Goal: Task Accomplishment & Management: Manage account settings

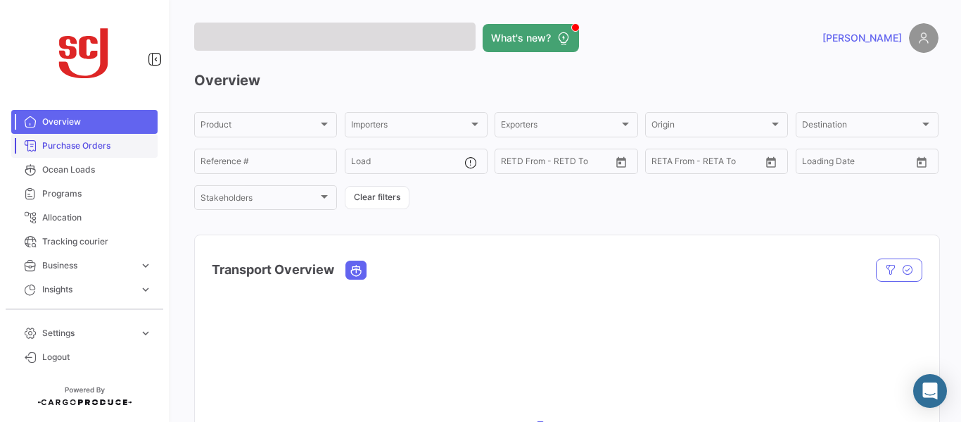
click at [91, 144] on span "Purchase Orders" at bounding box center [97, 145] width 110 height 13
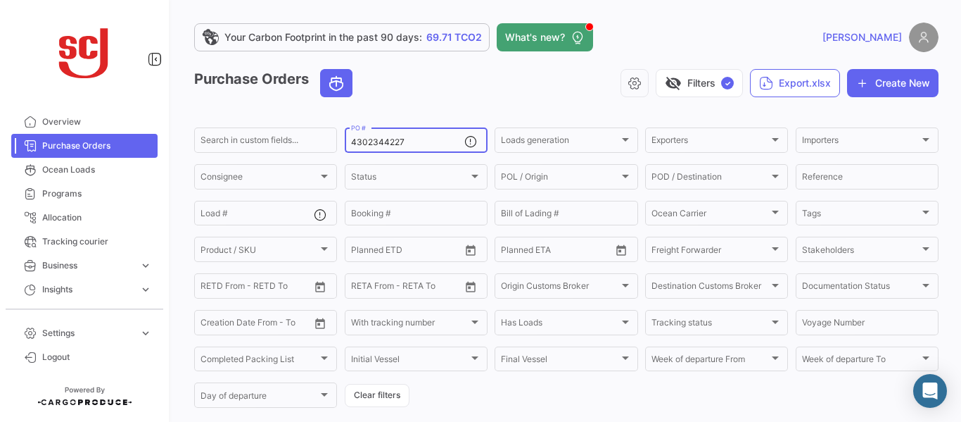
click at [403, 141] on input "4302344227" at bounding box center [407, 142] width 113 height 10
type input "4302345194"
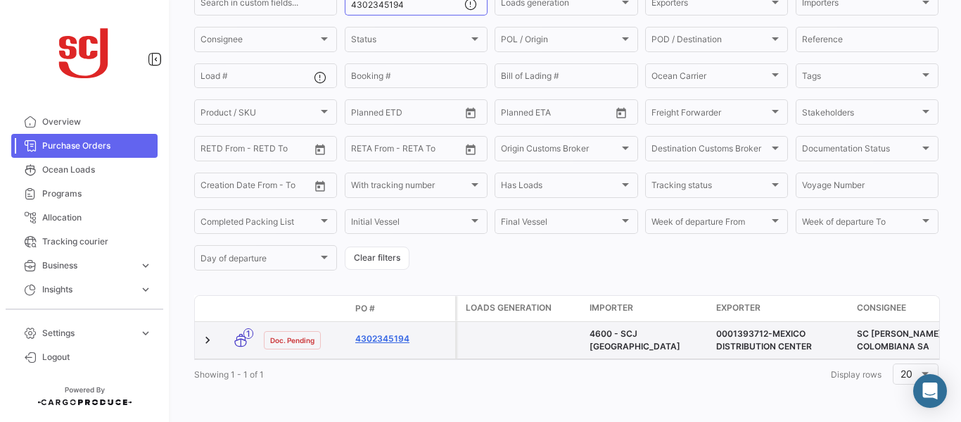
click at [378, 332] on link "4302345194" at bounding box center [402, 338] width 94 height 13
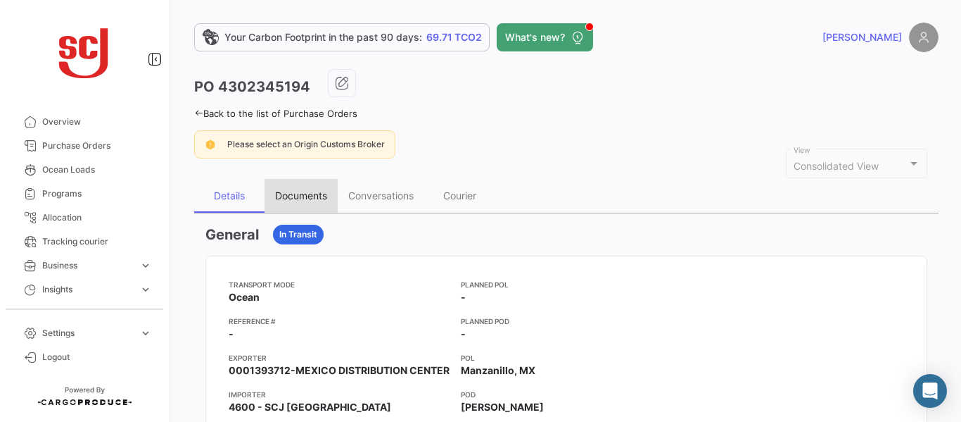
click at [308, 193] on div "Documents" at bounding box center [301, 195] width 52 height 12
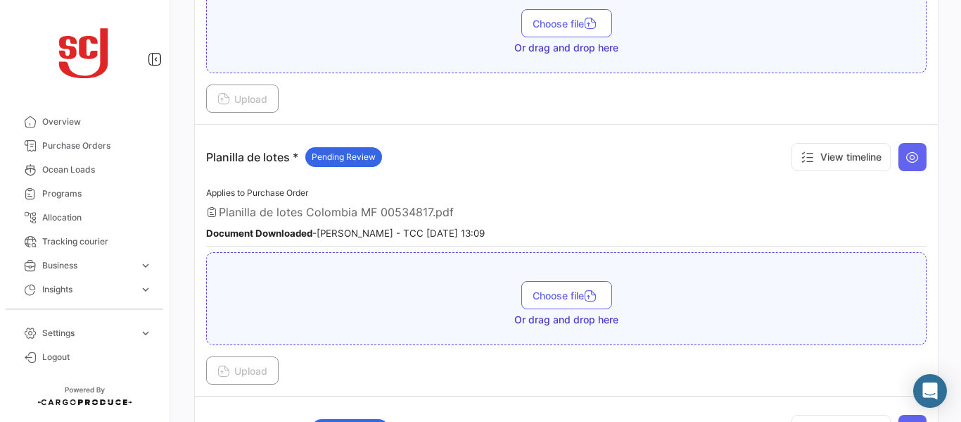
scroll to position [1733, 0]
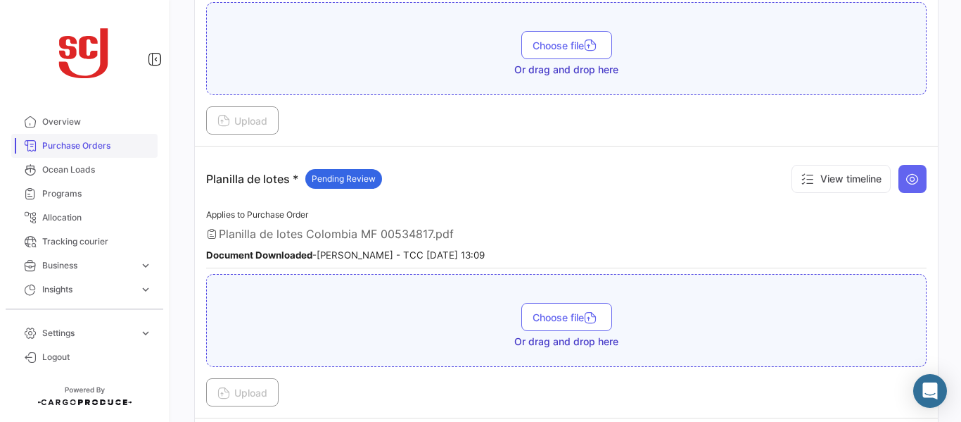
click at [59, 153] on link "Purchase Orders" at bounding box center [84, 146] width 146 height 24
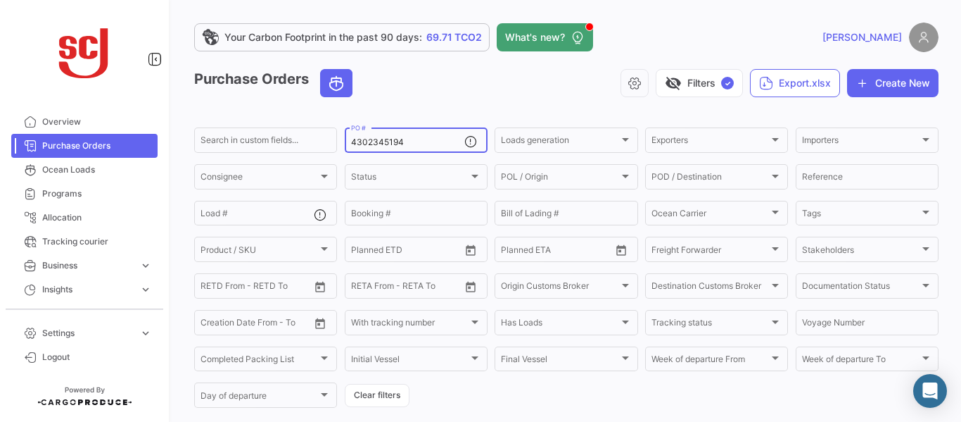
click at [424, 137] on input "4302345194" at bounding box center [407, 142] width 113 height 10
type input "4302345192"
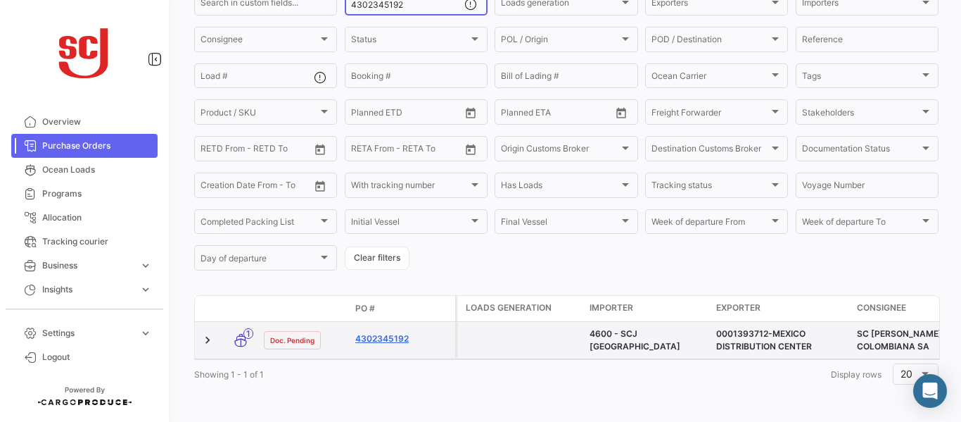
click at [389, 332] on link "4302345192" at bounding box center [402, 338] width 94 height 13
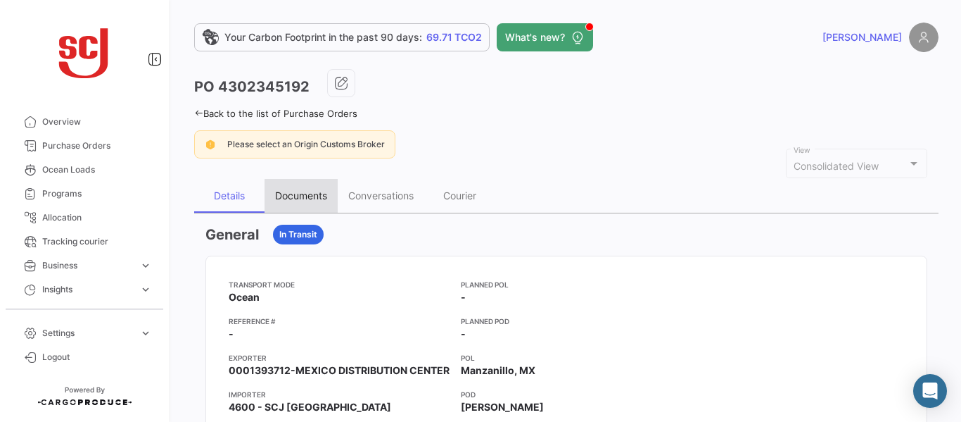
click at [305, 201] on div "Documents" at bounding box center [301, 195] width 52 height 12
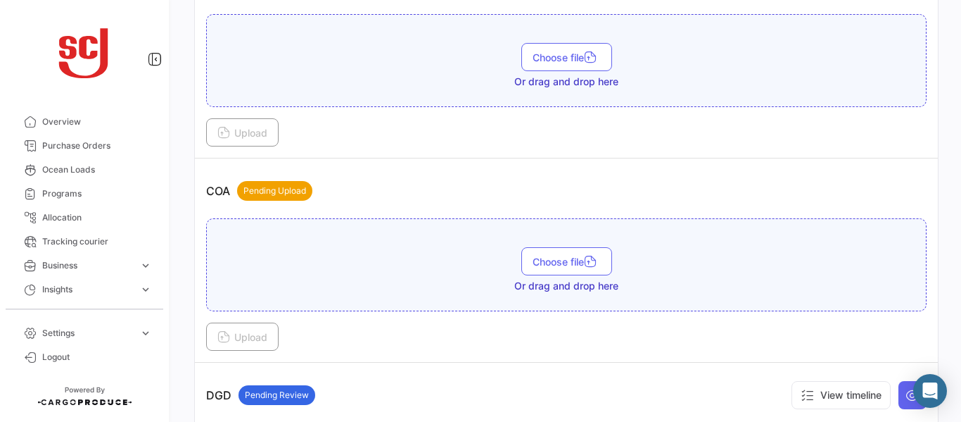
scroll to position [562, 0]
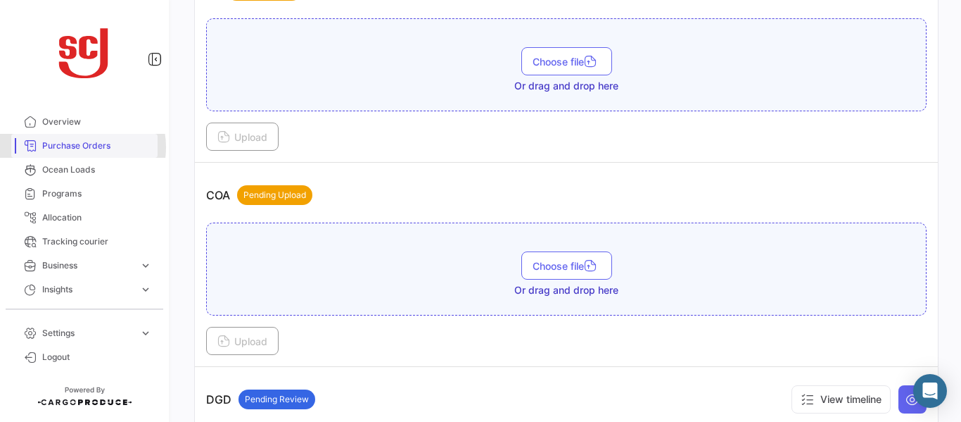
click at [82, 147] on span "Purchase Orders" at bounding box center [97, 145] width 110 height 13
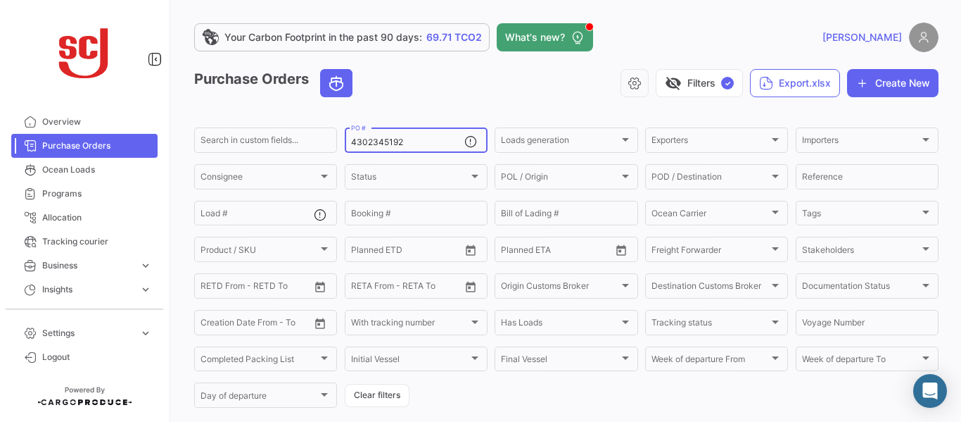
click at [408, 138] on input "4302345192" at bounding box center [407, 142] width 113 height 10
type input "4302344055"
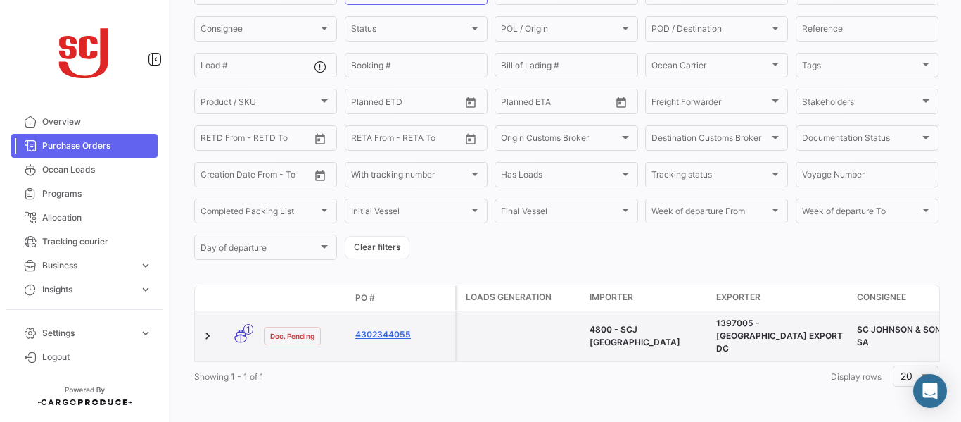
click at [392, 331] on link "4302344055" at bounding box center [402, 334] width 94 height 13
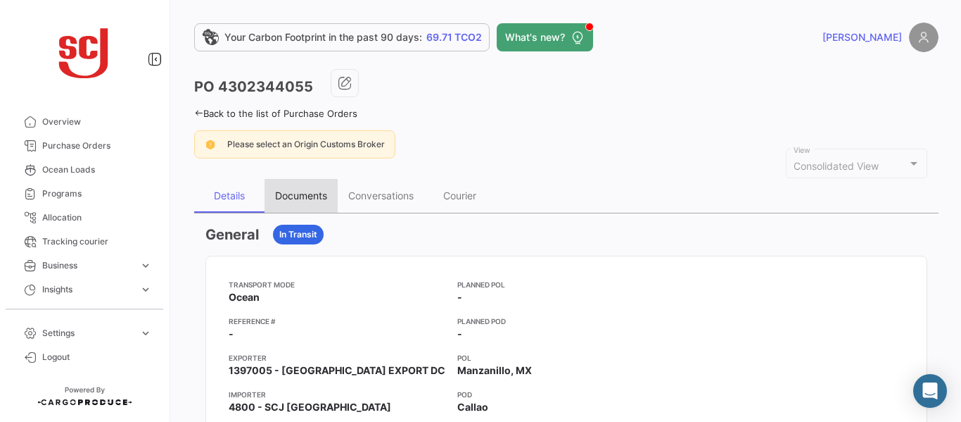
click at [301, 191] on div "Documents" at bounding box center [301, 195] width 52 height 12
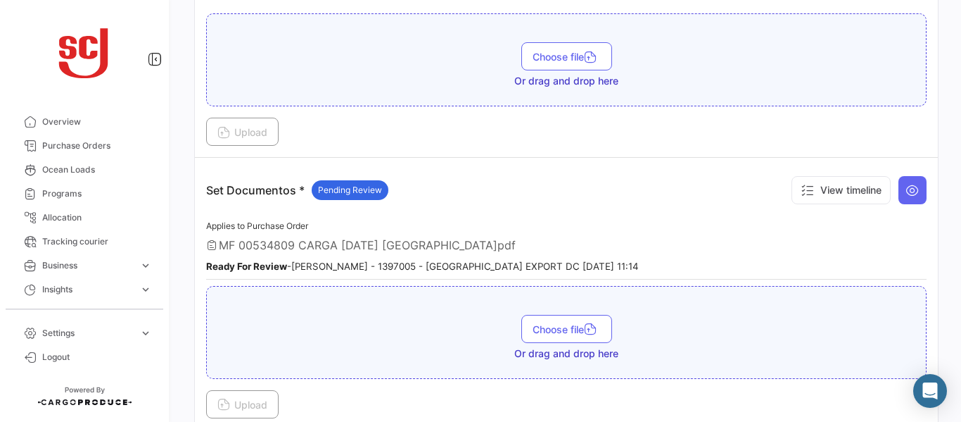
scroll to position [2023, 0]
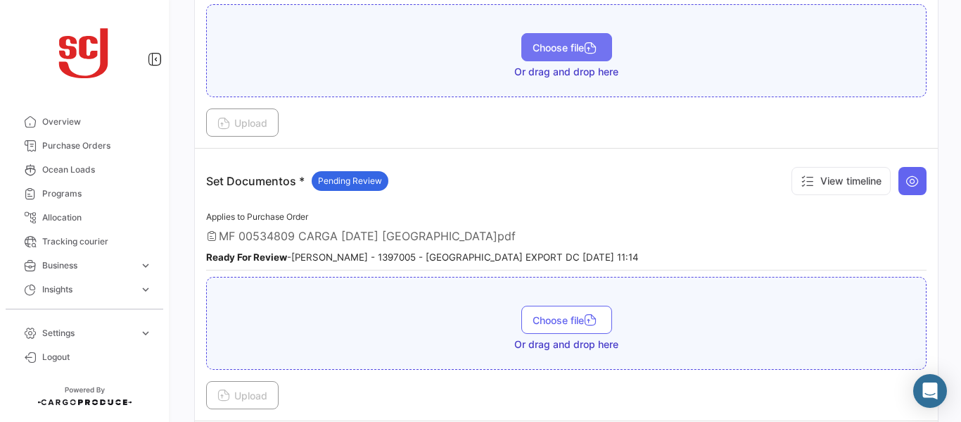
click at [550, 49] on span "Choose file" at bounding box center [567, 48] width 68 height 12
click at [892, 240] on div "MF 00534809 CARGA [DATE] [GEOGRAPHIC_DATA]pdf" at bounding box center [566, 236] width 721 height 14
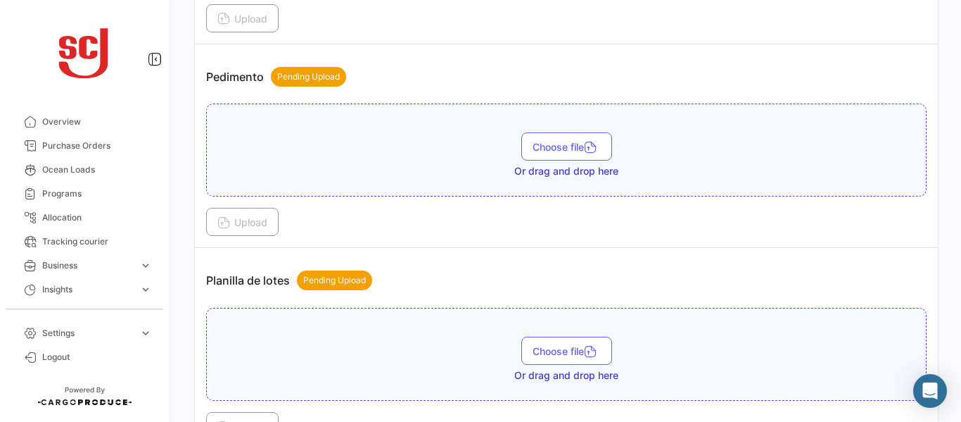
scroll to position [1707, 0]
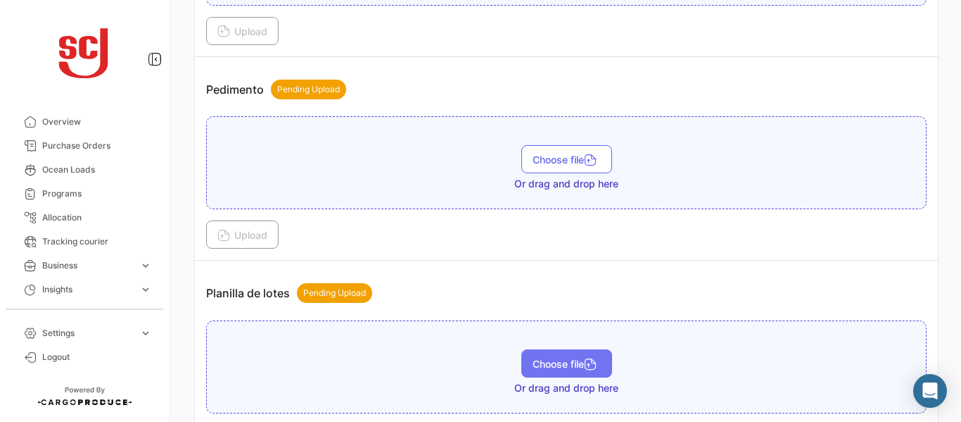
click at [550, 360] on span "Choose file" at bounding box center [567, 364] width 68 height 12
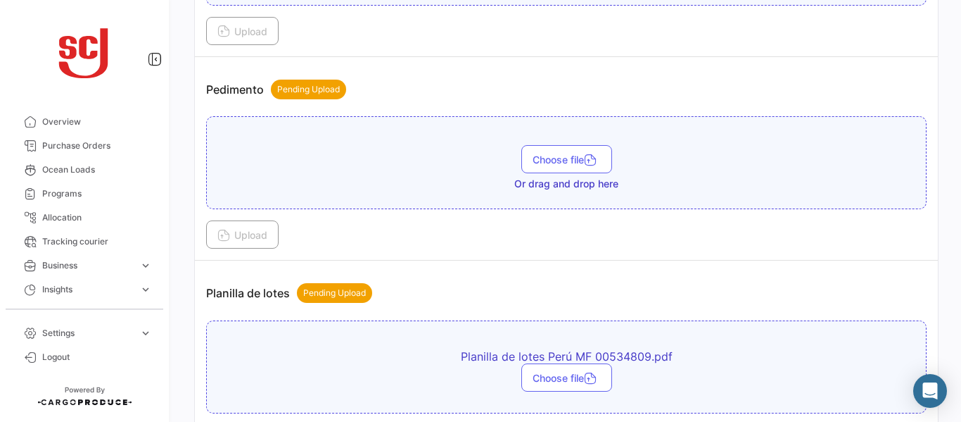
scroll to position [1918, 0]
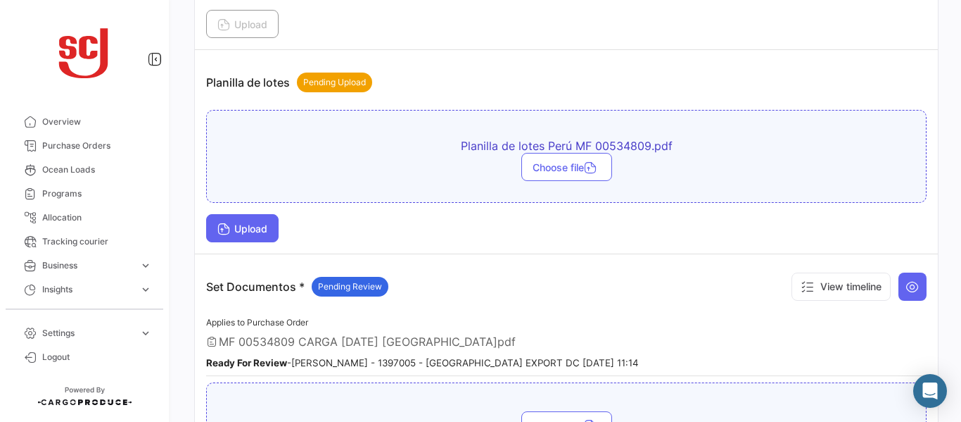
click at [254, 233] on span "Upload" at bounding box center [242, 228] width 50 height 12
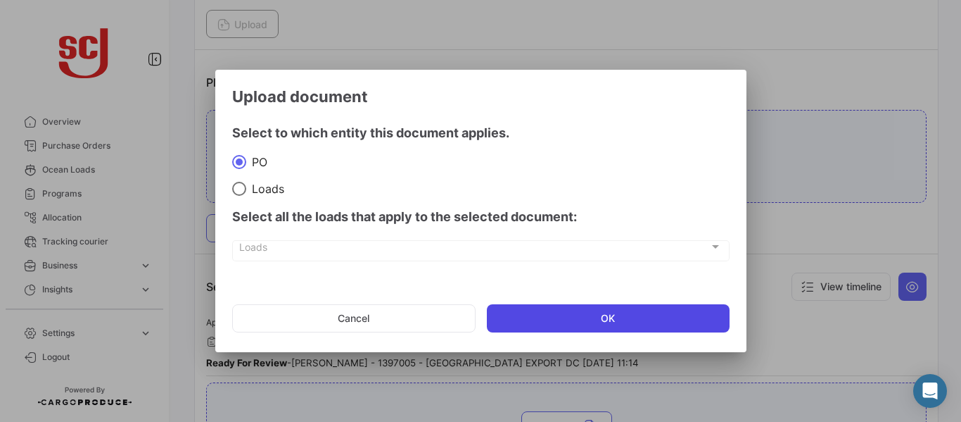
click at [525, 318] on button "OK" at bounding box center [608, 318] width 243 height 28
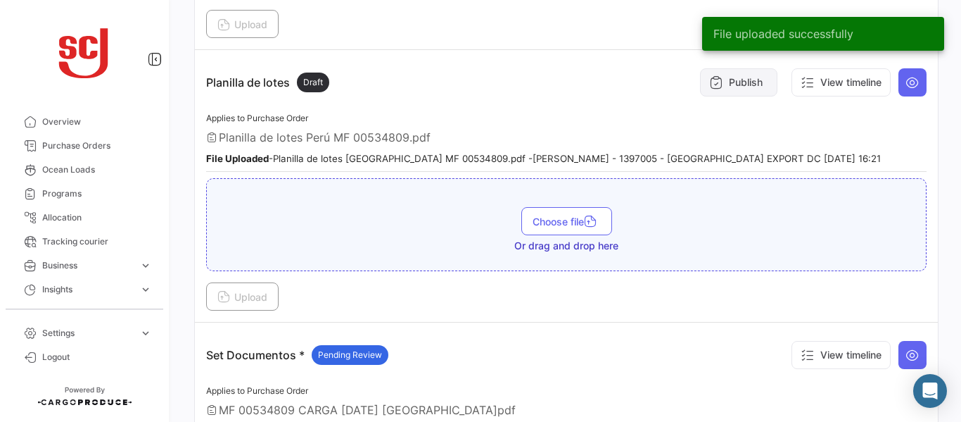
click at [733, 81] on button "Publish" at bounding box center [738, 82] width 77 height 28
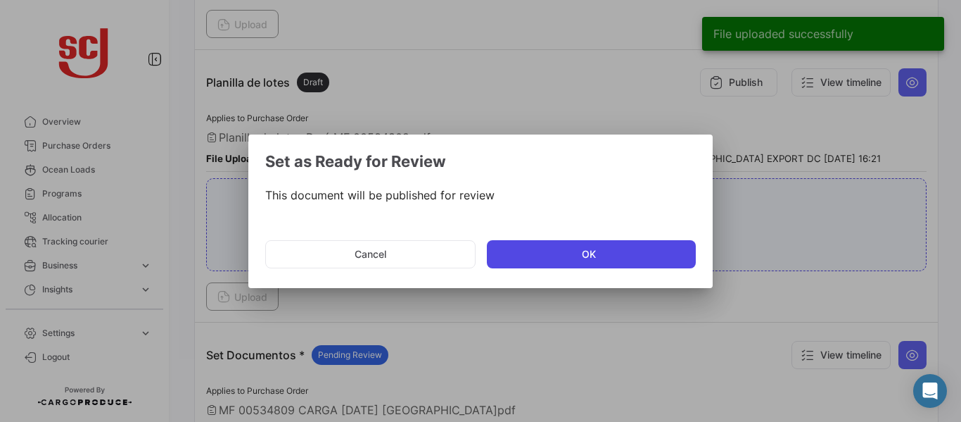
click at [556, 253] on button "OK" at bounding box center [591, 254] width 209 height 28
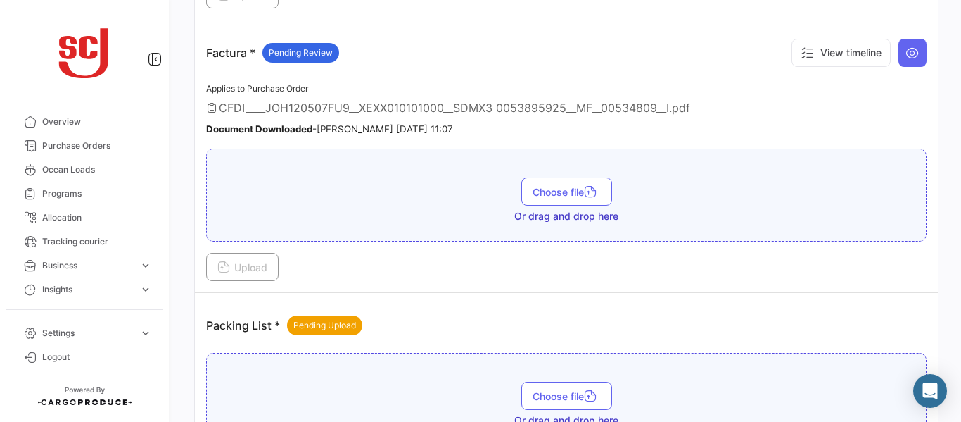
scroll to position [1263, 0]
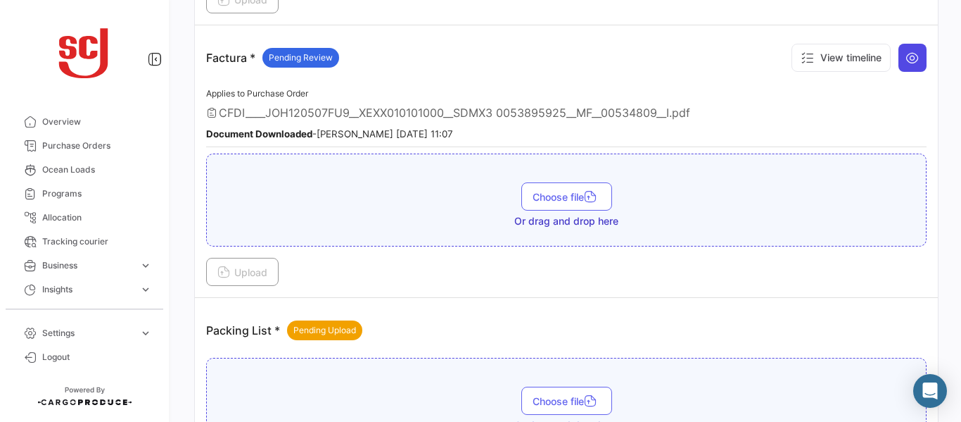
click at [906, 53] on icon at bounding box center [913, 58] width 14 height 14
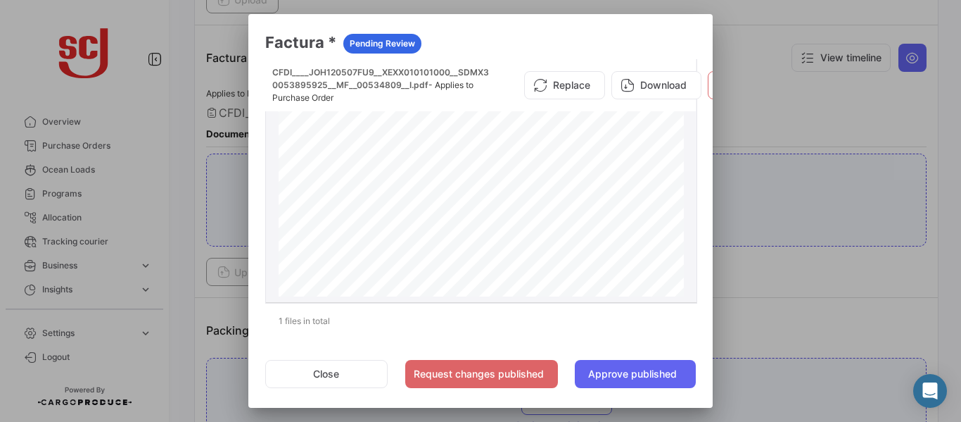
scroll to position [1375, 0]
click at [954, 272] on div at bounding box center [480, 211] width 961 height 422
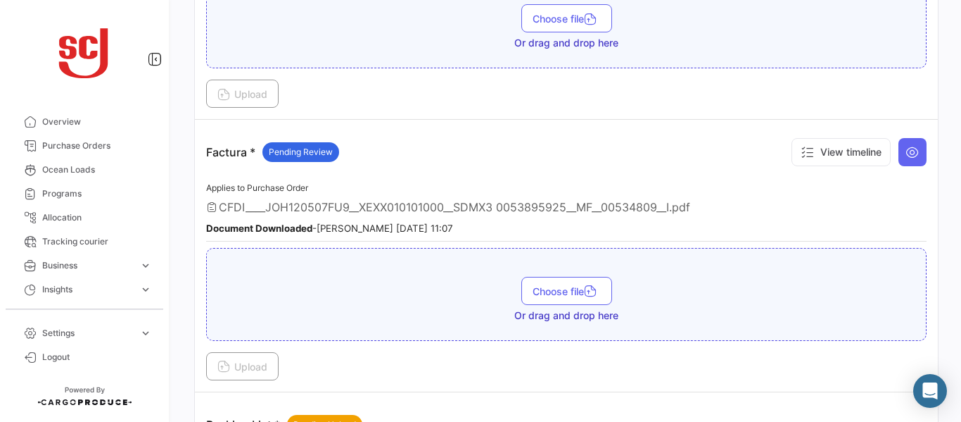
scroll to position [1146, 0]
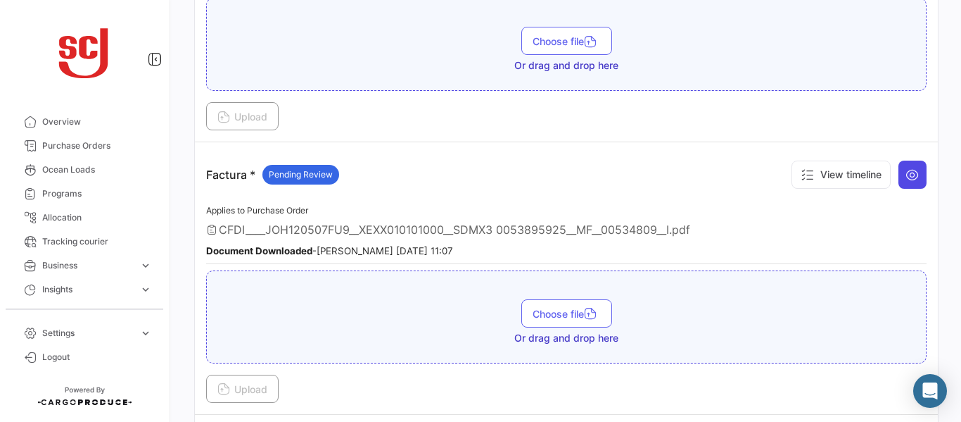
click at [909, 171] on icon at bounding box center [913, 175] width 14 height 14
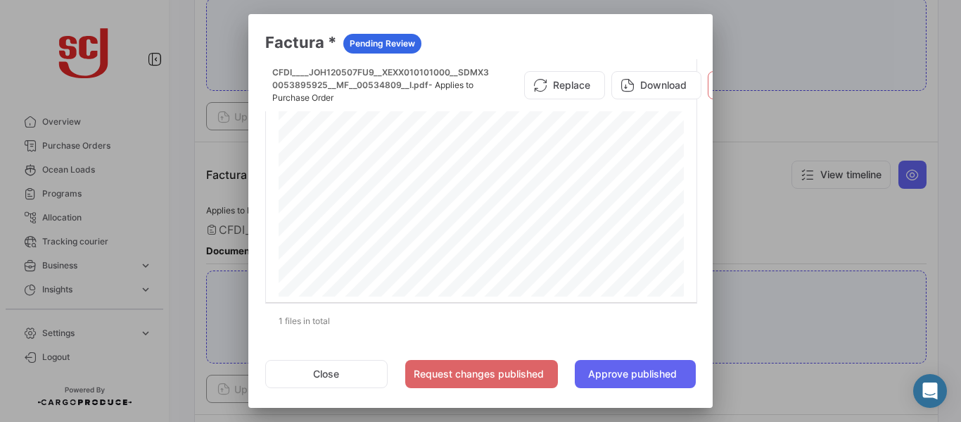
click at [816, 130] on div at bounding box center [480, 211] width 961 height 422
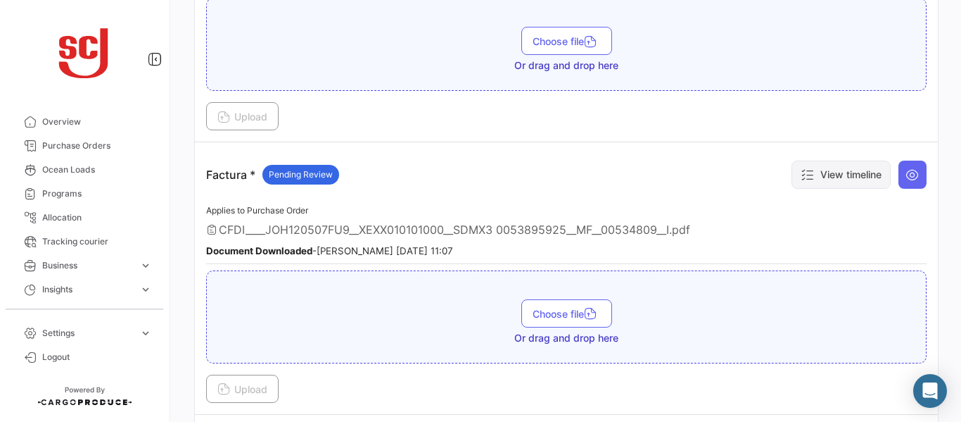
click at [834, 171] on button "View timeline" at bounding box center [841, 174] width 99 height 28
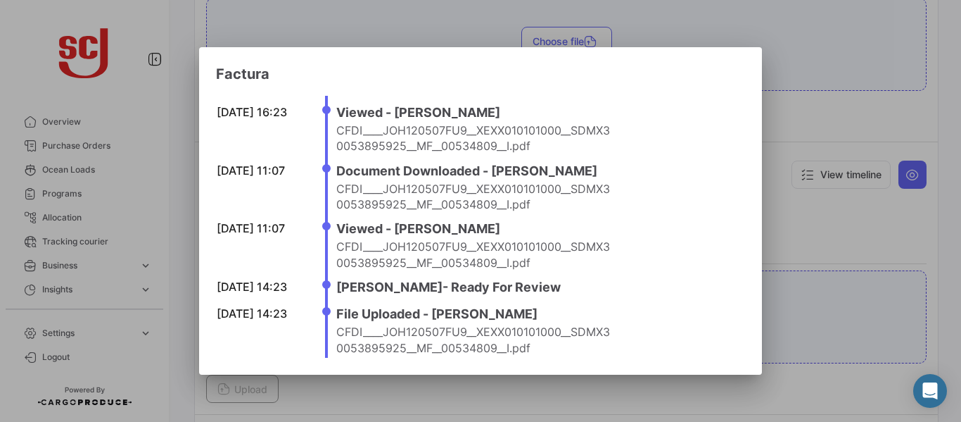
scroll to position [0, 0]
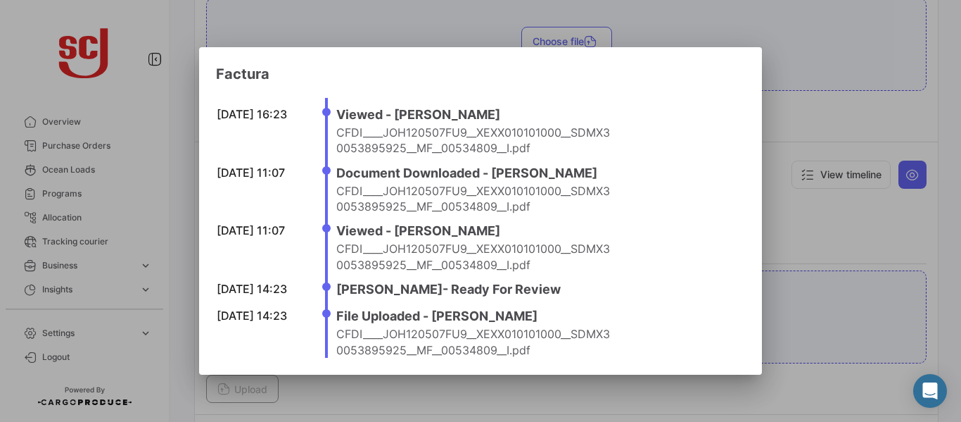
click at [842, 235] on div at bounding box center [480, 211] width 961 height 422
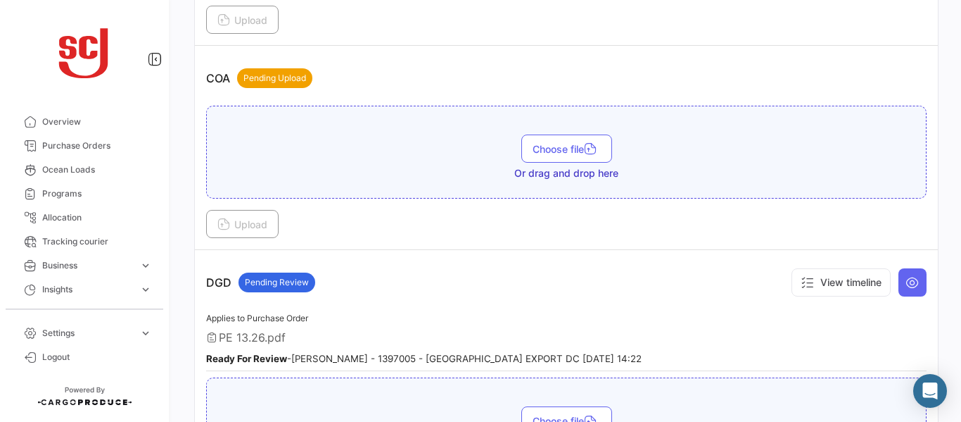
scroll to position [744, 0]
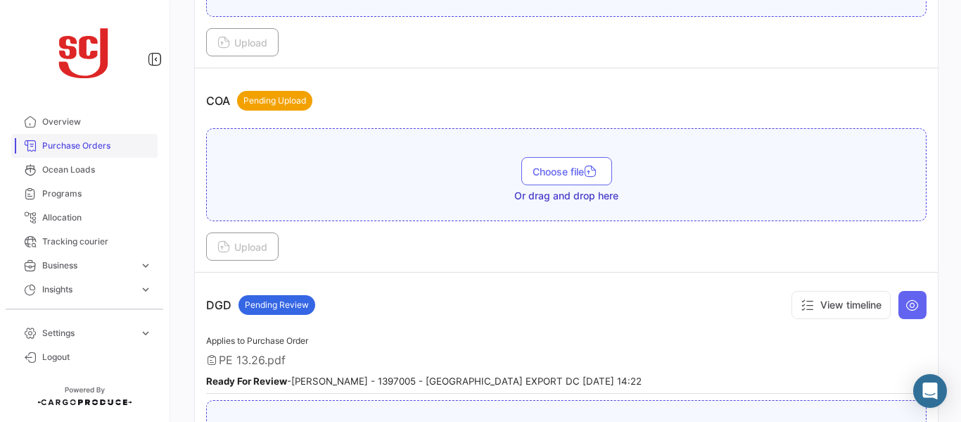
click at [66, 143] on span "Purchase Orders" at bounding box center [97, 145] width 110 height 13
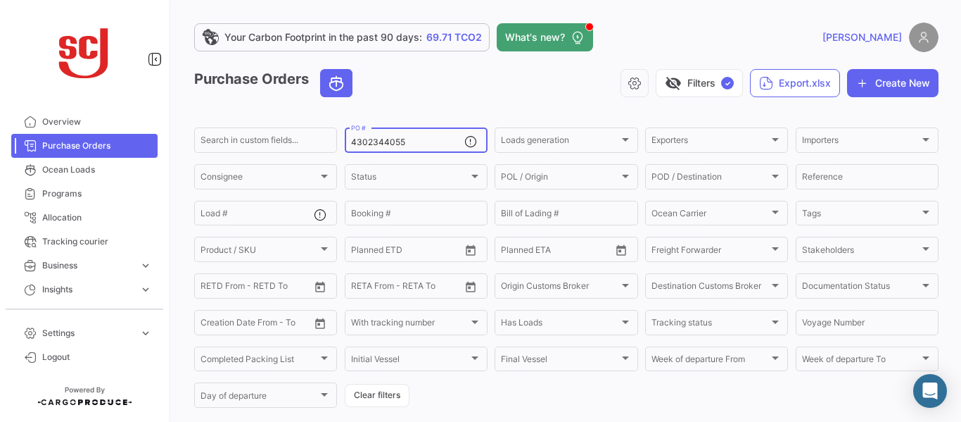
click at [414, 141] on input "4302344055" at bounding box center [407, 142] width 113 height 10
type input "4302343946"
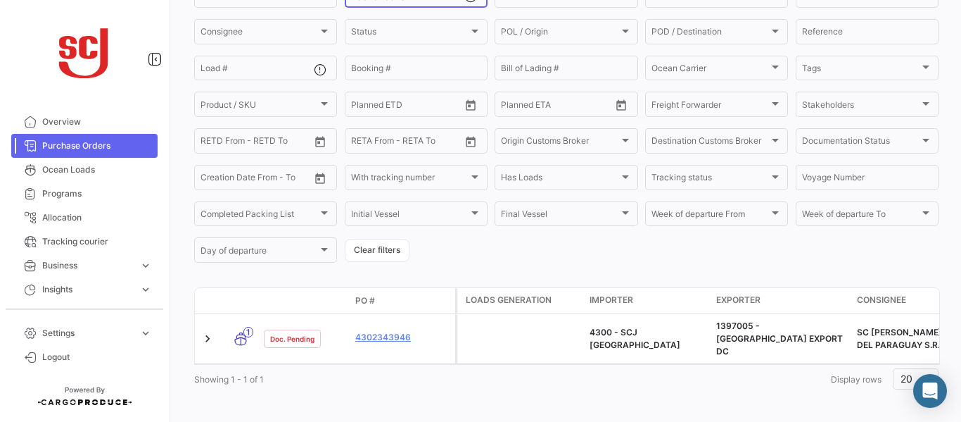
scroll to position [148, 0]
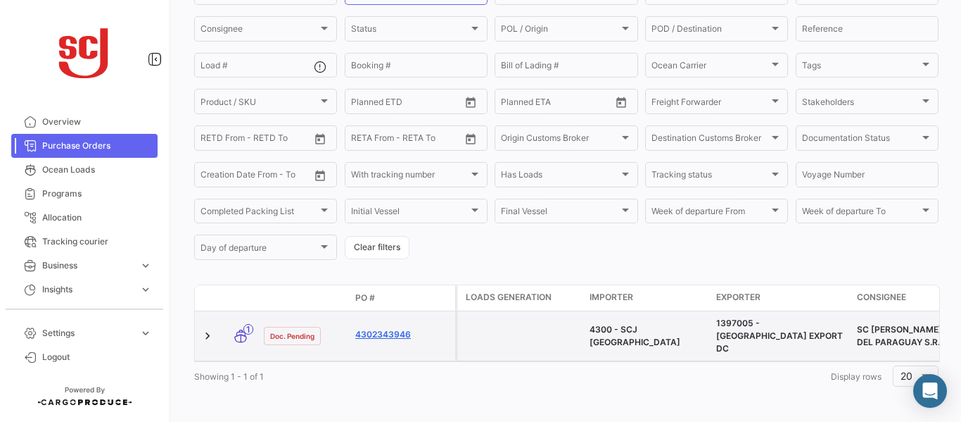
click at [391, 328] on link "4302343946" at bounding box center [402, 334] width 94 height 13
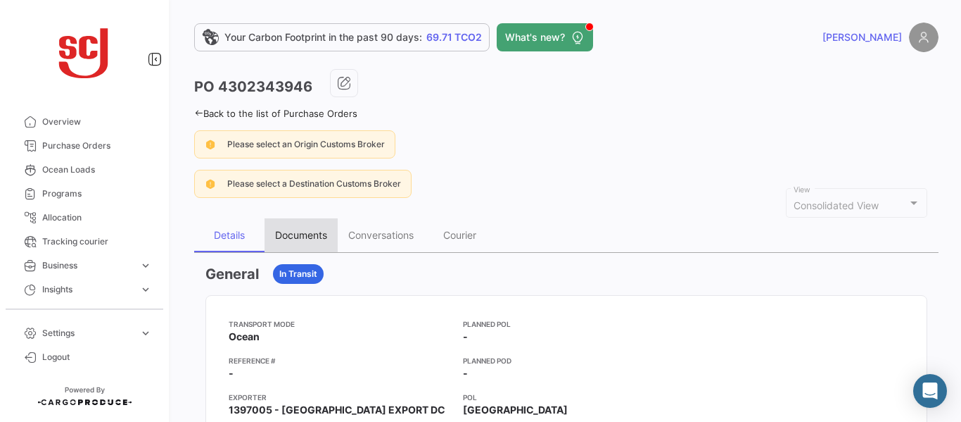
click at [313, 232] on div "Documents" at bounding box center [301, 235] width 52 height 12
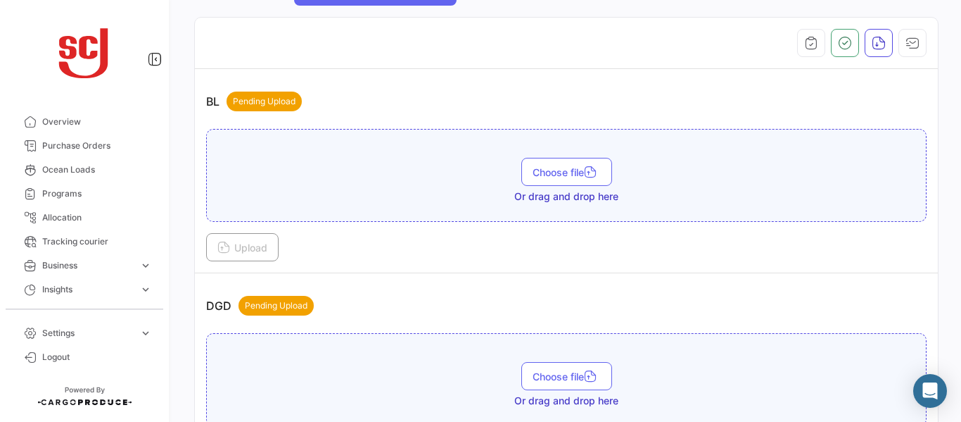
scroll to position [283, 0]
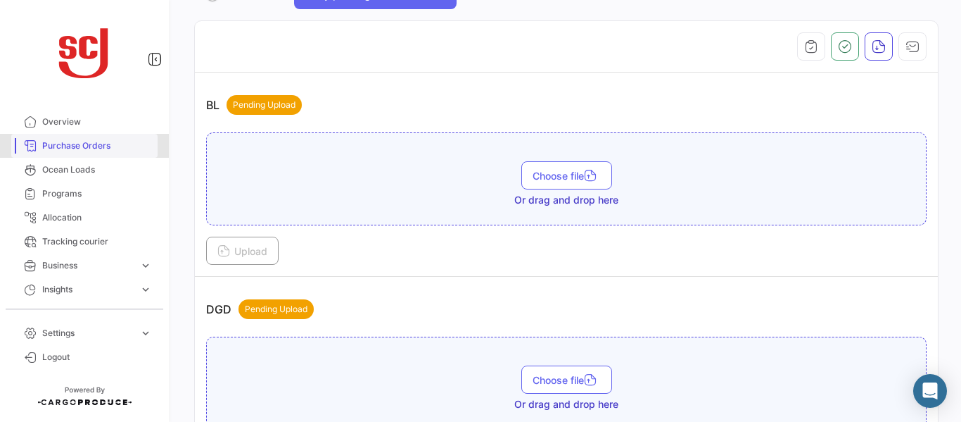
click at [111, 136] on link "Purchase Orders" at bounding box center [84, 146] width 146 height 24
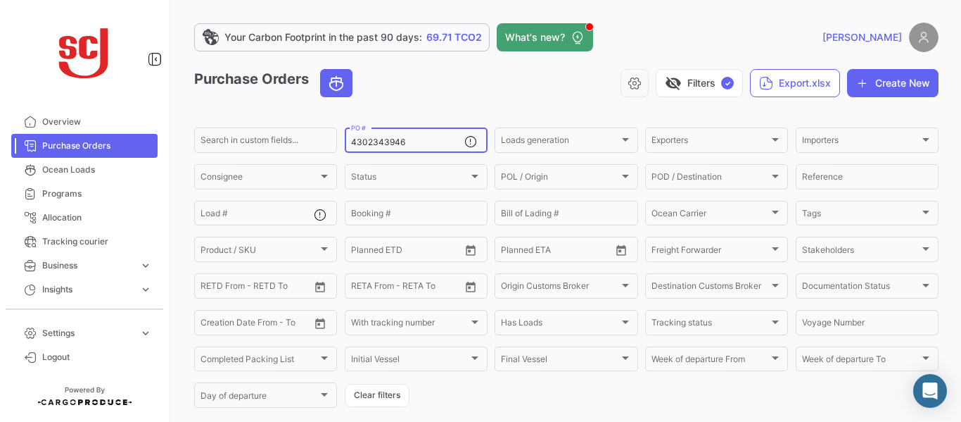
click at [408, 140] on input "4302343946" at bounding box center [407, 142] width 113 height 10
type input "4302345691"
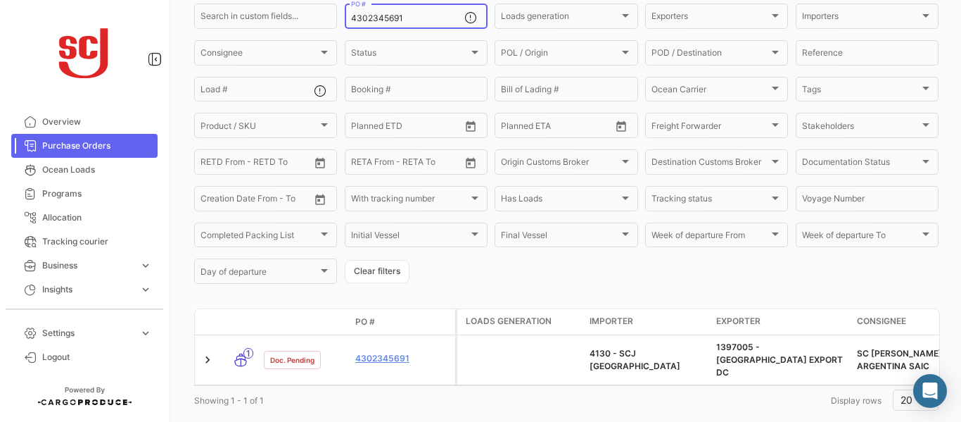
scroll to position [148, 0]
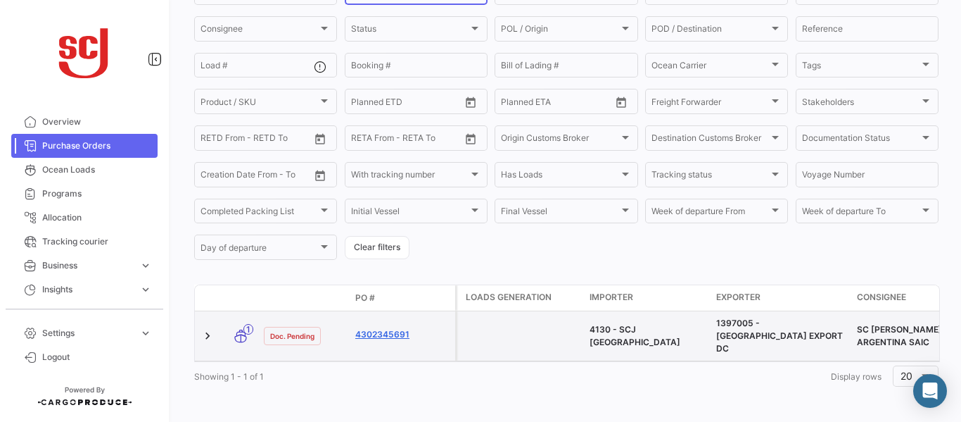
click at [389, 329] on link "4302345691" at bounding box center [402, 334] width 94 height 13
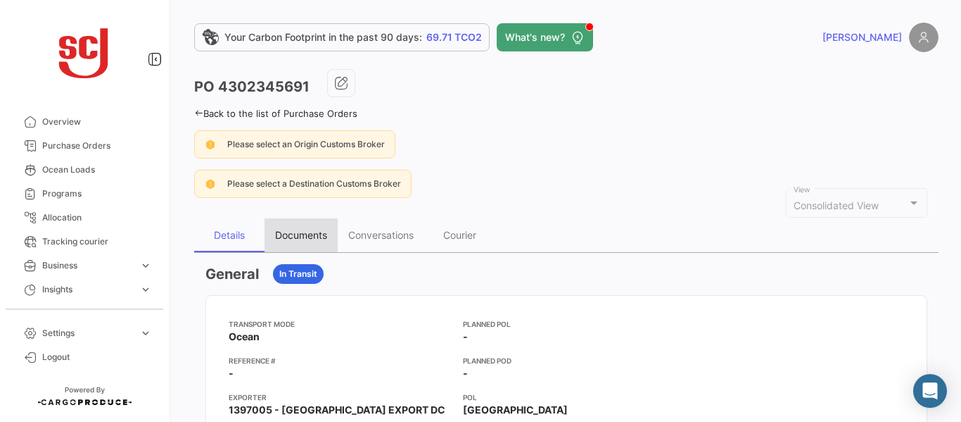
click at [311, 234] on div "Documents" at bounding box center [301, 235] width 52 height 12
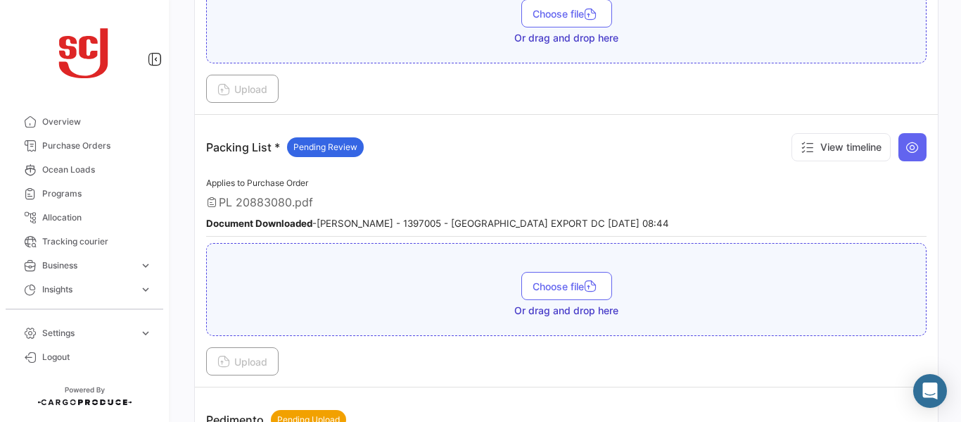
scroll to position [1388, 0]
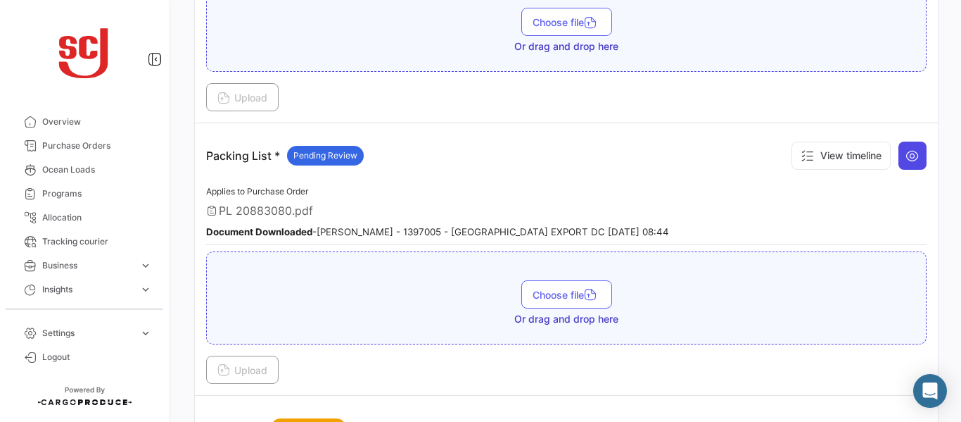
click at [906, 158] on icon at bounding box center [913, 156] width 14 height 14
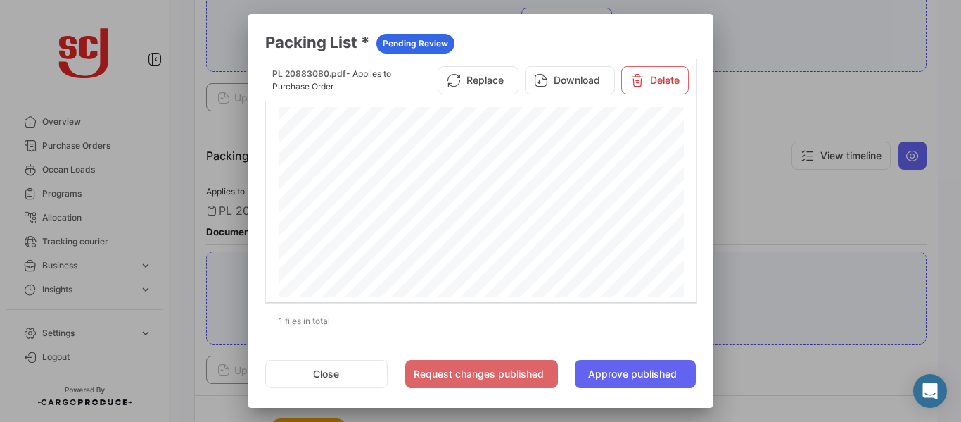
click at [816, 201] on div at bounding box center [480, 211] width 961 height 422
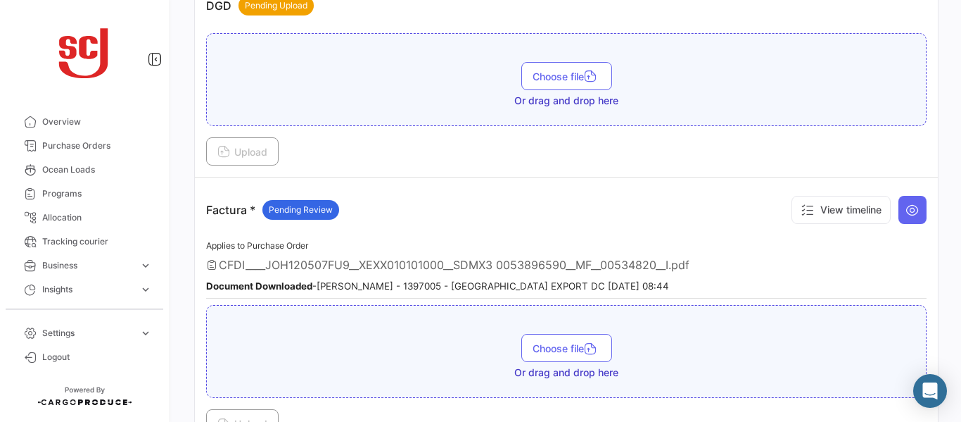
scroll to position [1042, 0]
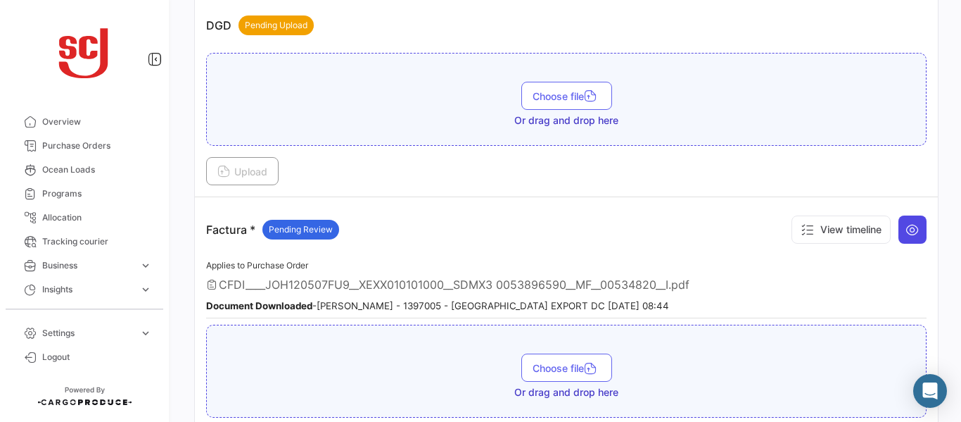
click at [913, 230] on button at bounding box center [913, 229] width 28 height 28
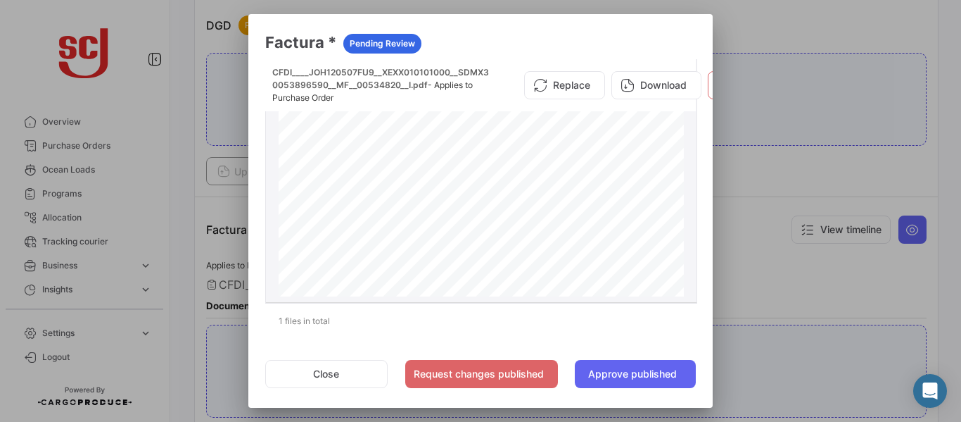
scroll to position [192, 0]
click at [816, 284] on div at bounding box center [480, 211] width 961 height 422
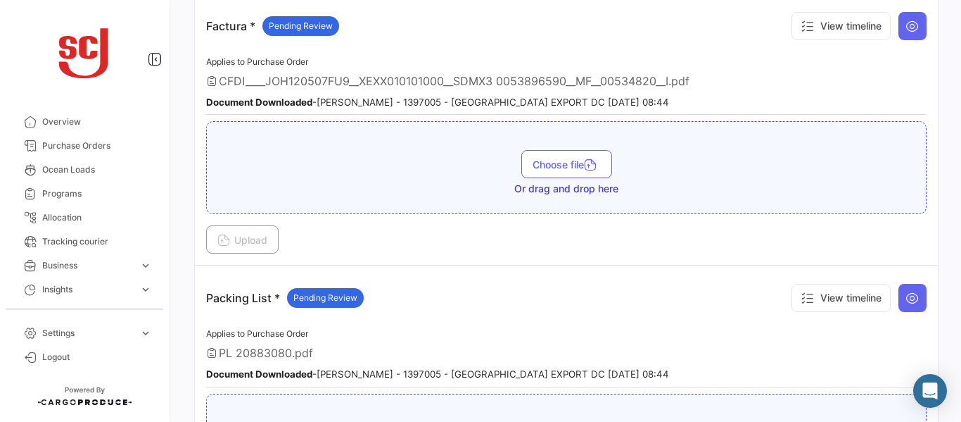
scroll to position [1253, 0]
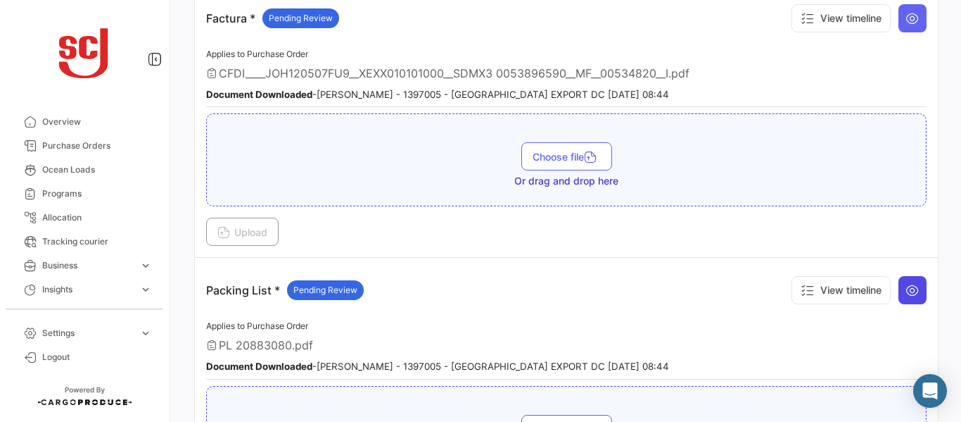
click at [906, 288] on icon at bounding box center [913, 290] width 14 height 14
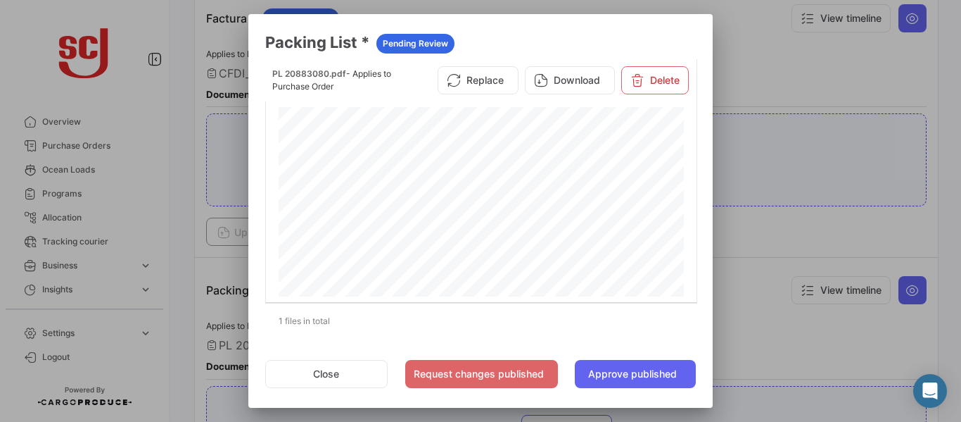
click at [887, 232] on div at bounding box center [480, 211] width 961 height 422
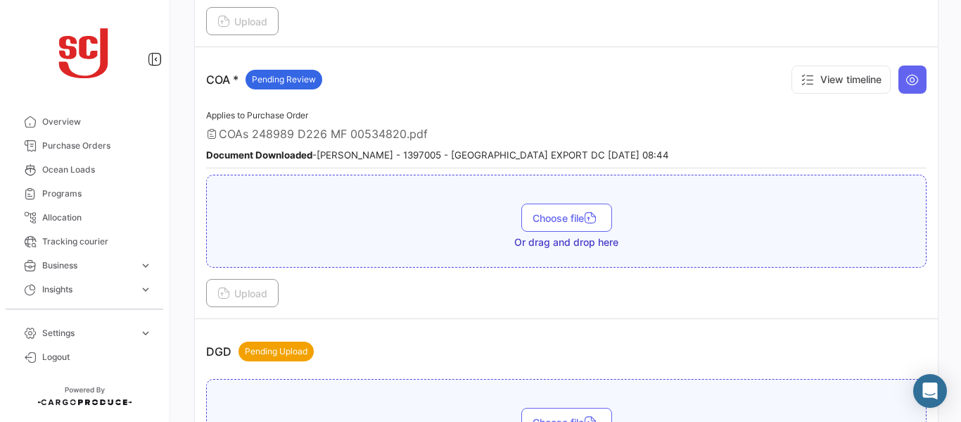
scroll to position [705, 0]
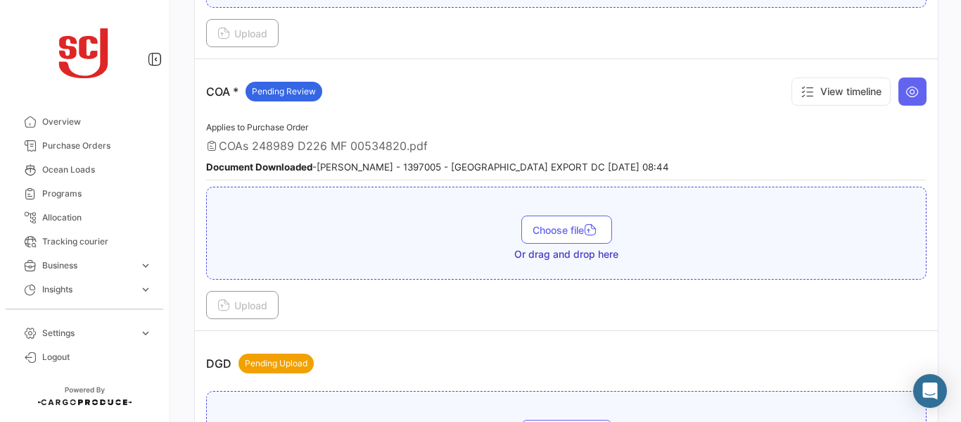
drag, startPoint x: 954, startPoint y: 160, endPoint x: 956, endPoint y: 193, distance: 33.2
click at [956, 193] on div "Your Carbon Footprint in the past 90 days: 69.71 TCO2 What's new? [PERSON_NAME]…" at bounding box center [567, 211] width 790 height 422
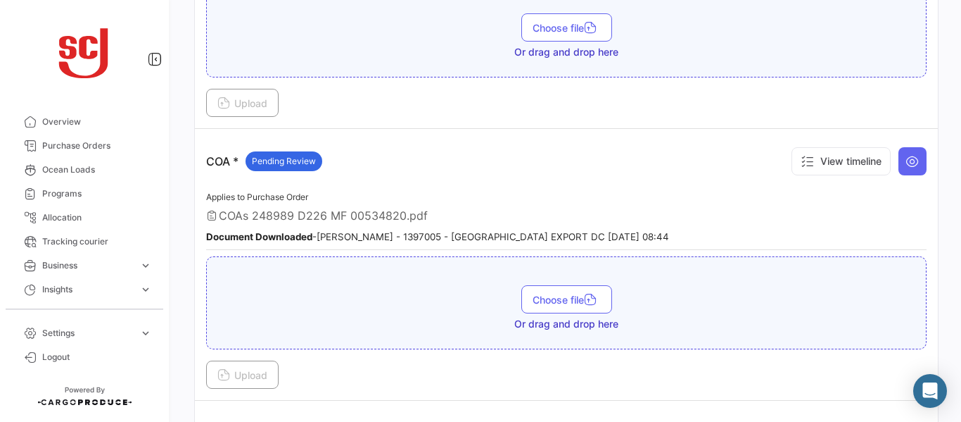
scroll to position [631, 0]
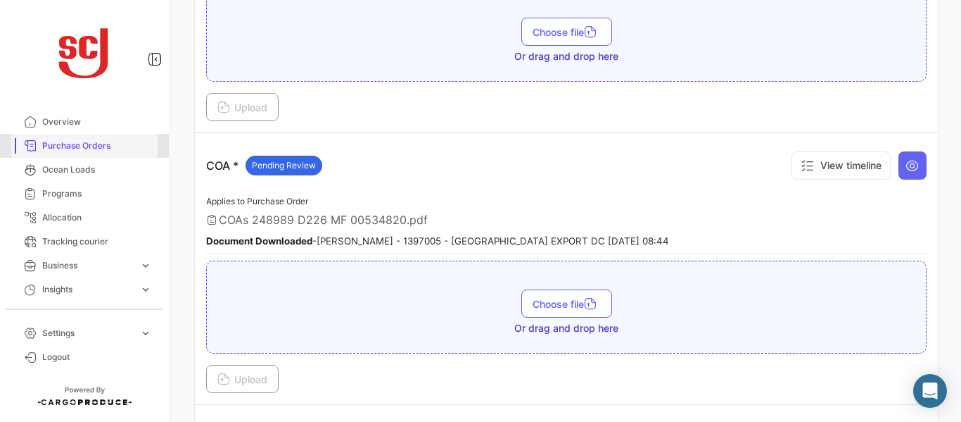
click at [108, 146] on span "Purchase Orders" at bounding box center [97, 145] width 110 height 13
